Goal: Entertainment & Leisure: Consume media (video, audio)

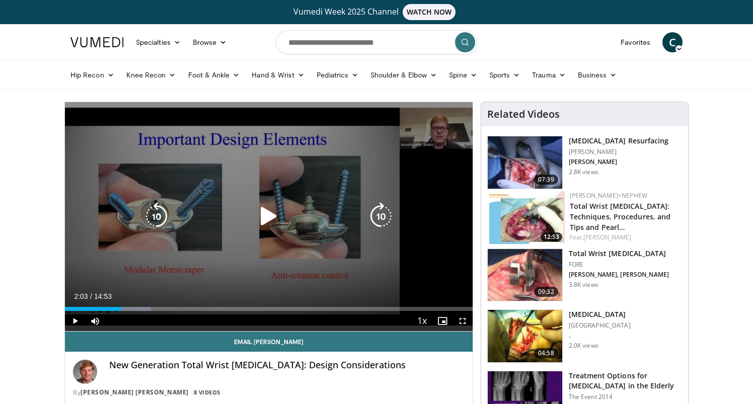
scroll to position [45, 0]
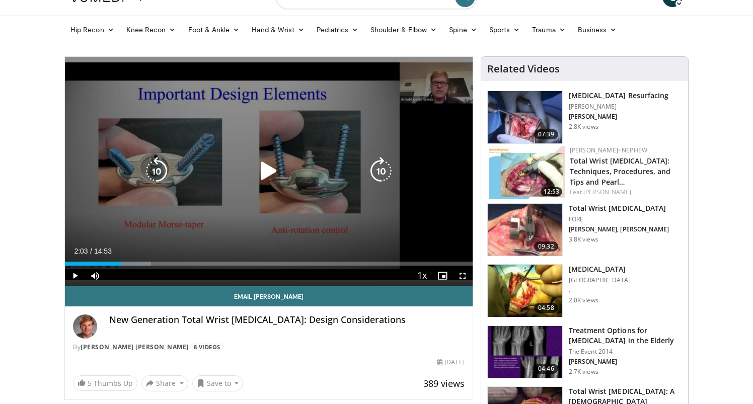
click at [302, 137] on div "10 seconds Tap to unmute" at bounding box center [269, 171] width 408 height 229
click at [262, 160] on icon "Video Player" at bounding box center [269, 171] width 28 height 28
click at [164, 173] on icon "Video Player" at bounding box center [156, 171] width 28 height 28
click at [267, 170] on icon "Video Player" at bounding box center [269, 171] width 28 height 28
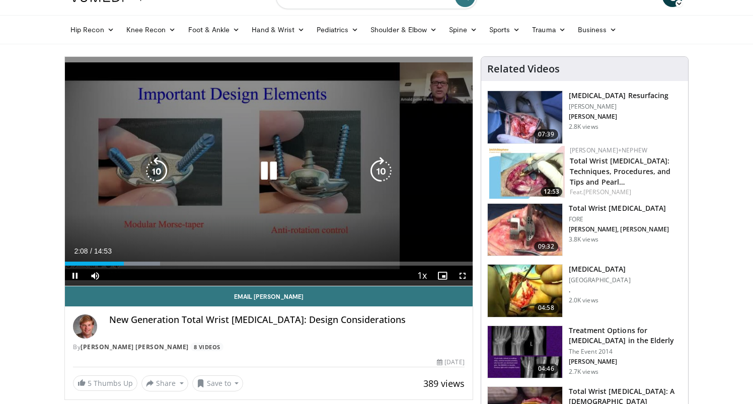
click at [274, 173] on icon "Video Player" at bounding box center [269, 171] width 28 height 28
click at [265, 178] on icon "Video Player" at bounding box center [269, 171] width 28 height 28
click at [251, 179] on div "Video Player" at bounding box center [268, 171] width 245 height 20
click at [258, 177] on icon "Video Player" at bounding box center [269, 171] width 28 height 28
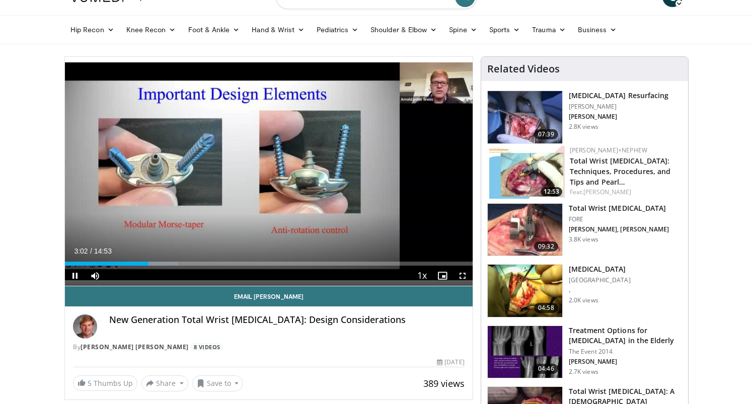
click at [450, 249] on div "Current Time 3:02 / Duration 14:53" at bounding box center [269, 251] width 408 height 9
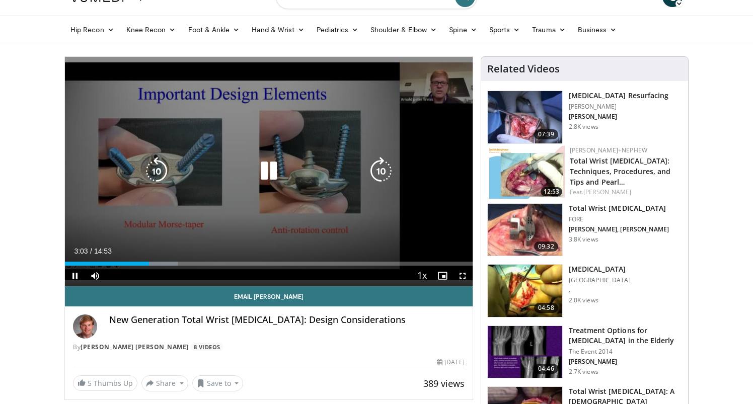
click at [262, 154] on div "20 seconds Tap to unmute" at bounding box center [269, 171] width 408 height 229
click at [187, 206] on div "20 seconds Tap to unmute" at bounding box center [269, 171] width 408 height 229
click at [270, 176] on icon "Video Player" at bounding box center [269, 171] width 28 height 28
click at [259, 169] on icon "Video Player" at bounding box center [269, 171] width 28 height 28
click at [261, 169] on icon "Video Player" at bounding box center [269, 171] width 28 height 28
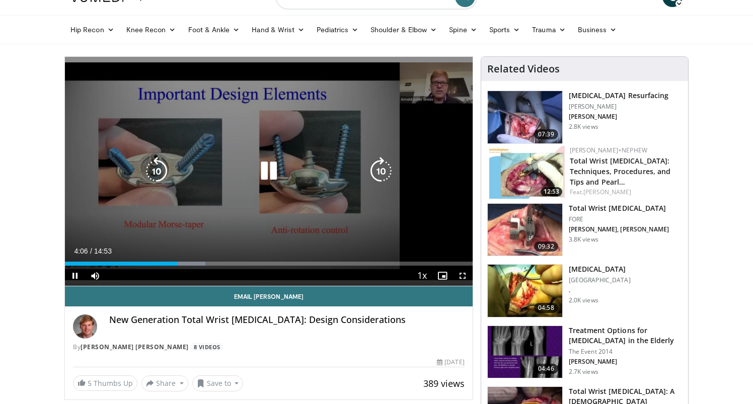
click at [272, 178] on icon "Video Player" at bounding box center [269, 171] width 28 height 28
click at [272, 170] on icon "Video Player" at bounding box center [269, 171] width 28 height 28
click at [266, 178] on icon "Video Player" at bounding box center [269, 171] width 28 height 28
click at [259, 171] on icon "Video Player" at bounding box center [269, 171] width 28 height 28
click at [270, 156] on div "20 seconds Tap to unmute" at bounding box center [269, 171] width 408 height 229
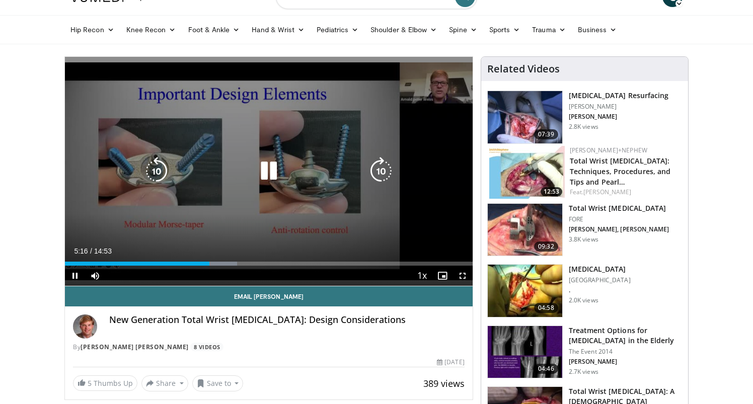
click at [269, 167] on icon "Video Player" at bounding box center [269, 171] width 28 height 28
